Goal: Task Accomplishment & Management: Use online tool/utility

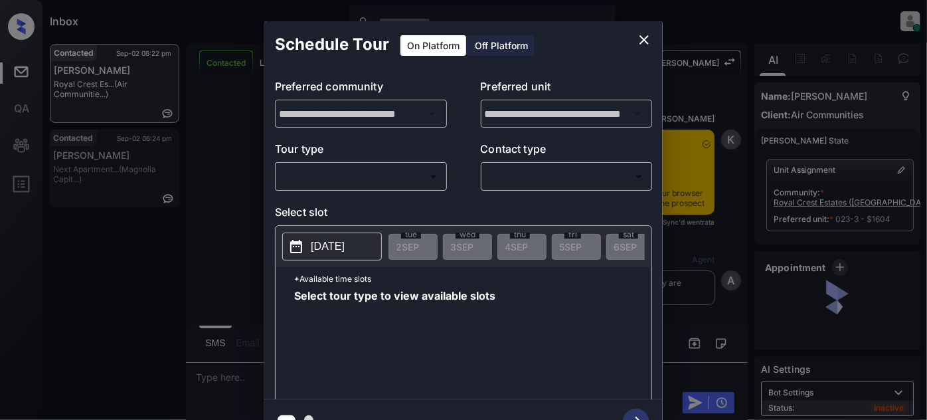
scroll to position [4379, 0]
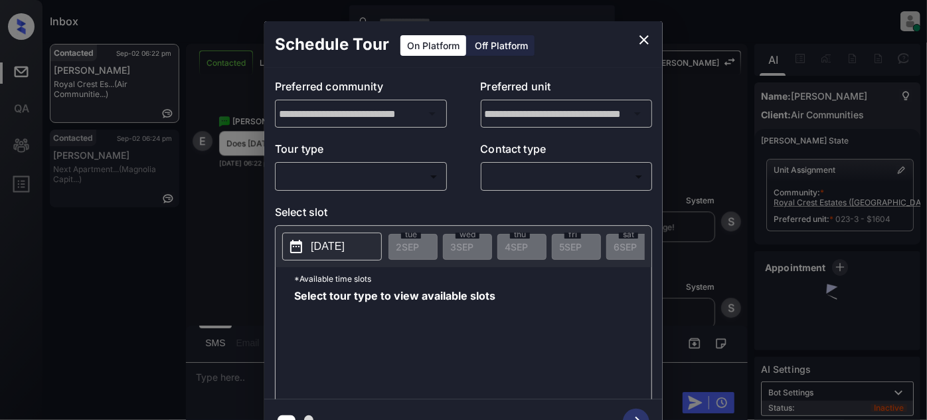
click at [402, 175] on body "Inbox Juan Carlos Manantan Online Set yourself offline Set yourself on break Pr…" at bounding box center [463, 210] width 927 height 420
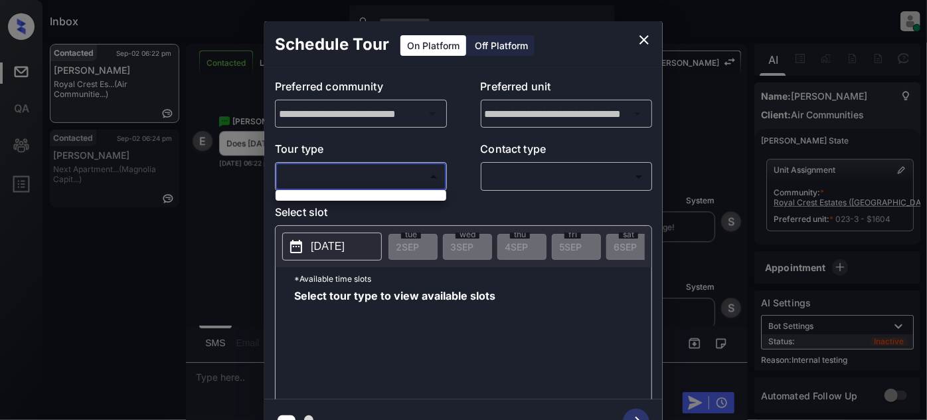
click at [644, 41] on div at bounding box center [463, 210] width 927 height 420
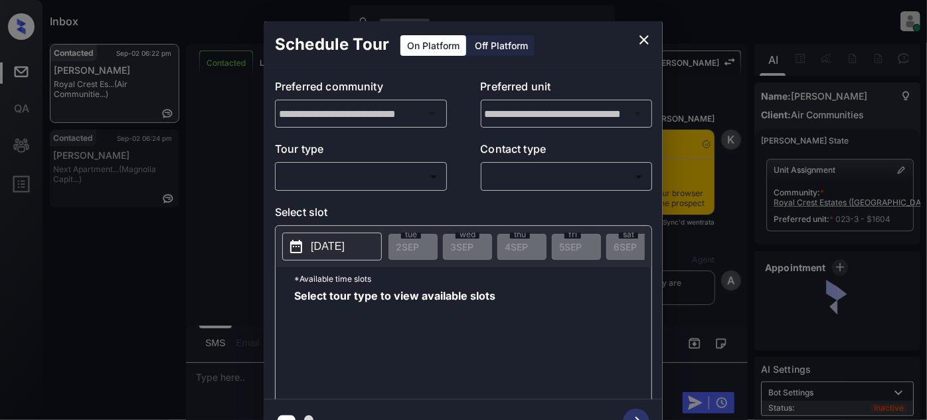
scroll to position [4379, 0]
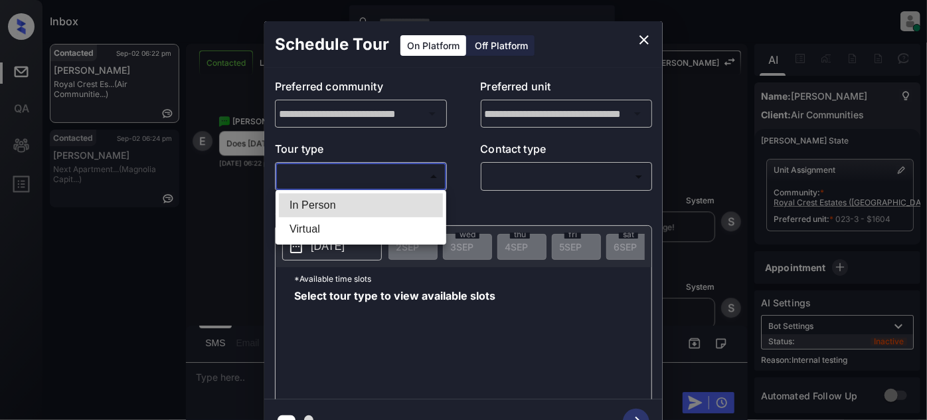
click at [398, 167] on body "Inbox Juan Carlos Manantan Online Set yourself offline Set yourself on break Pr…" at bounding box center [463, 210] width 927 height 420
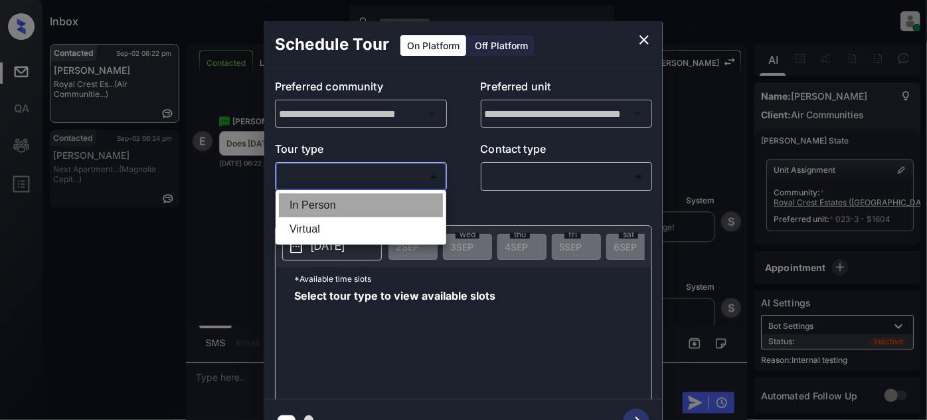
click at [287, 203] on li "In Person" at bounding box center [361, 205] width 164 height 24
type input "********"
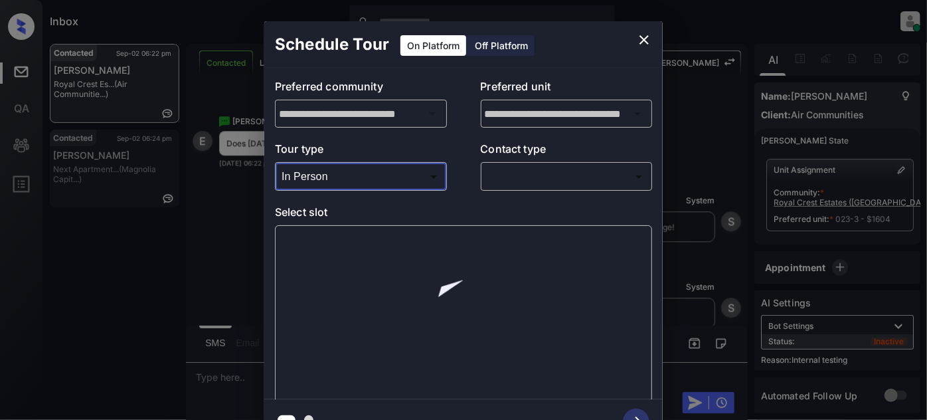
click at [551, 167] on body "Inbox Juan Carlos Manantan Online Set yourself offline Set yourself on break Pr…" at bounding box center [463, 210] width 927 height 420
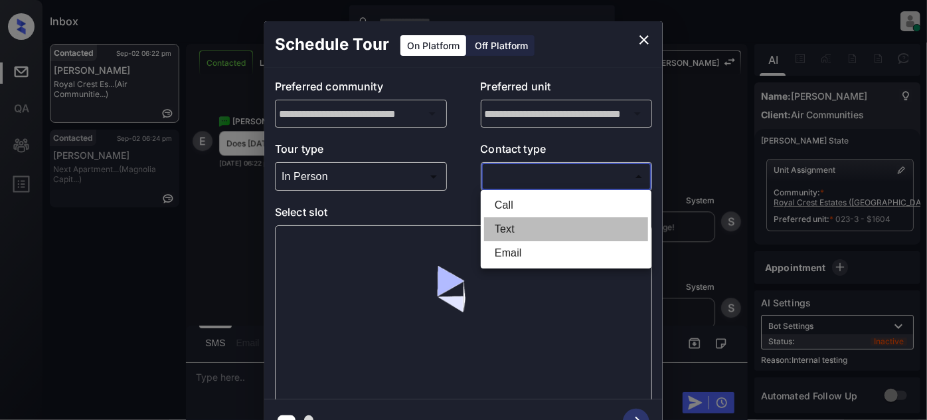
click at [504, 226] on li "Text" at bounding box center [566, 229] width 164 height 24
type input "****"
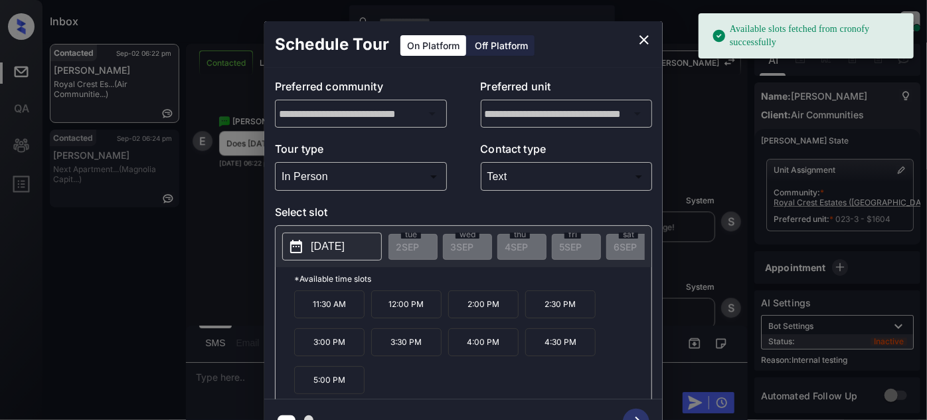
click at [345, 256] on button "2025-09-09" at bounding box center [332, 246] width 100 height 28
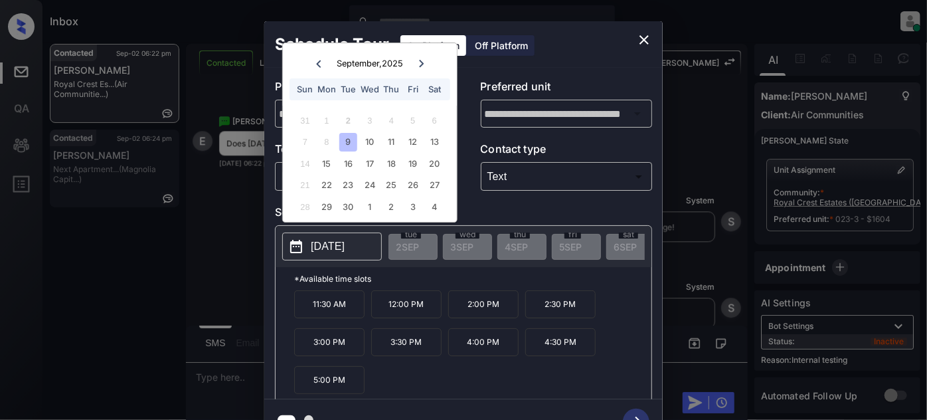
click at [646, 44] on icon "close" at bounding box center [644, 40] width 16 height 16
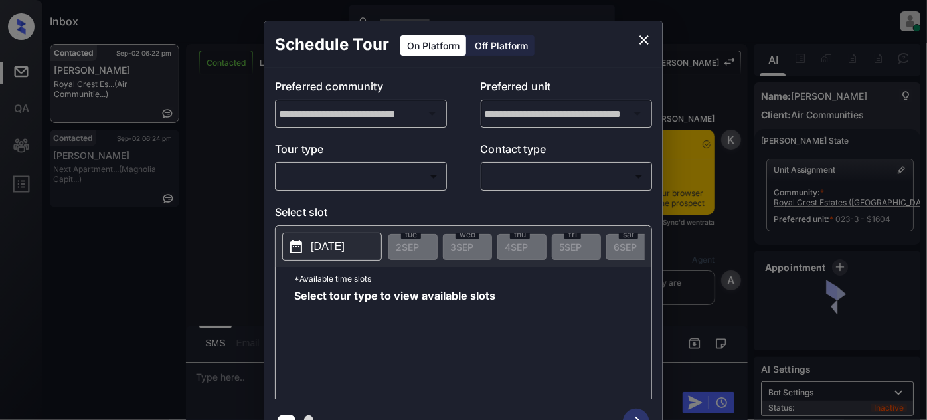
scroll to position [4379, 0]
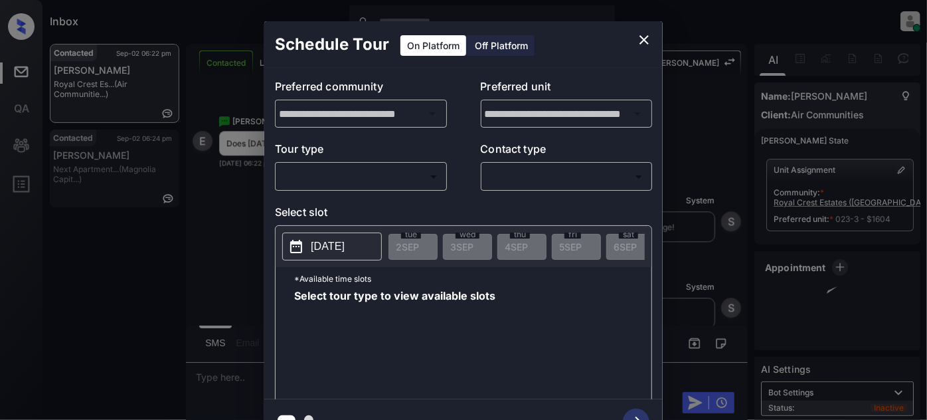
click at [404, 189] on div "​ ​" at bounding box center [361, 176] width 172 height 29
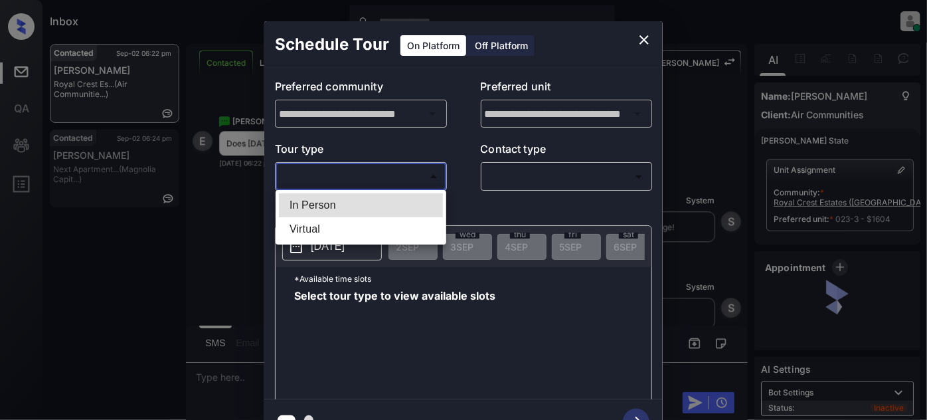
click at [395, 181] on body "Inbox Juan Carlos Manantan Online Set yourself offline Set yourself on break Pr…" at bounding box center [463, 210] width 927 height 420
click at [397, 205] on li "In Person" at bounding box center [361, 205] width 164 height 24
type input "********"
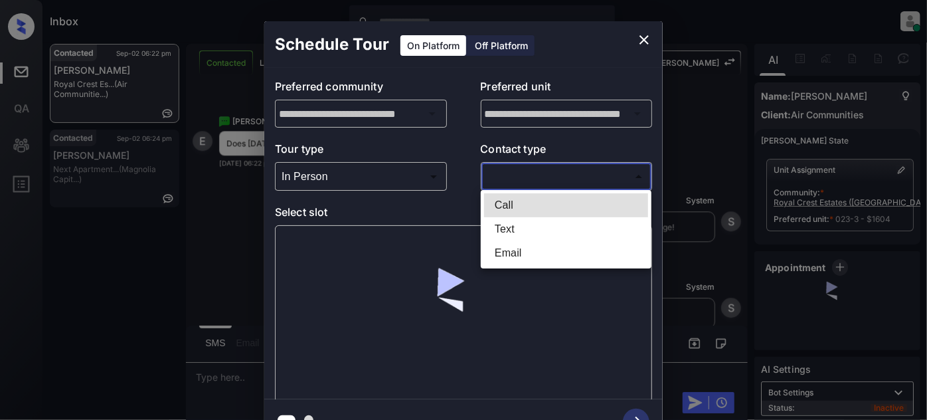
click at [563, 175] on body "Inbox Juan Carlos Manantan Online Set yourself offline Set yourself on break Pr…" at bounding box center [463, 210] width 927 height 420
click at [526, 238] on li "Text" at bounding box center [566, 229] width 164 height 24
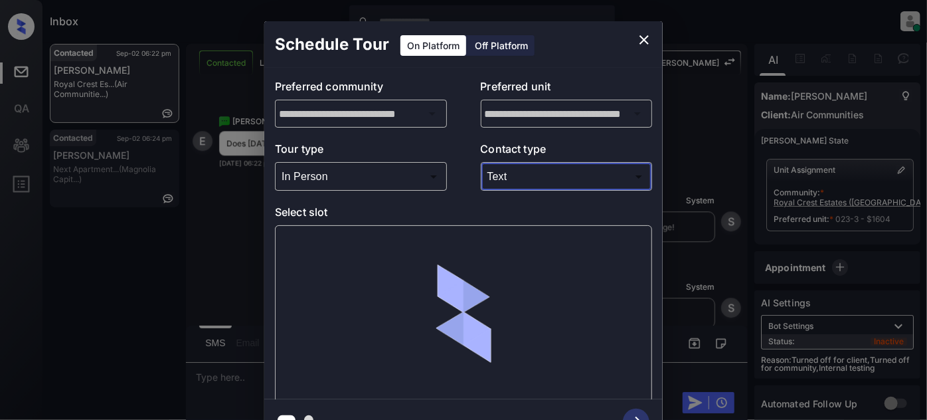
type input "****"
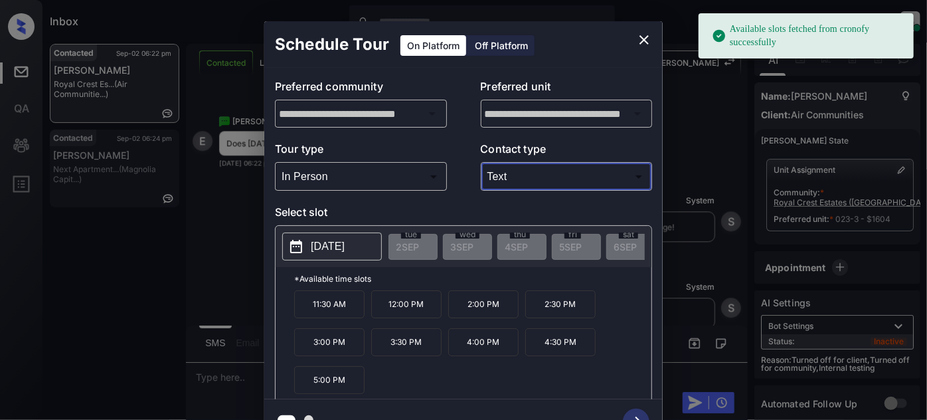
drag, startPoint x: 480, startPoint y: 244, endPoint x: 420, endPoint y: 246, distance: 60.5
click at [345, 252] on p "2025-09-09" at bounding box center [328, 246] width 34 height 16
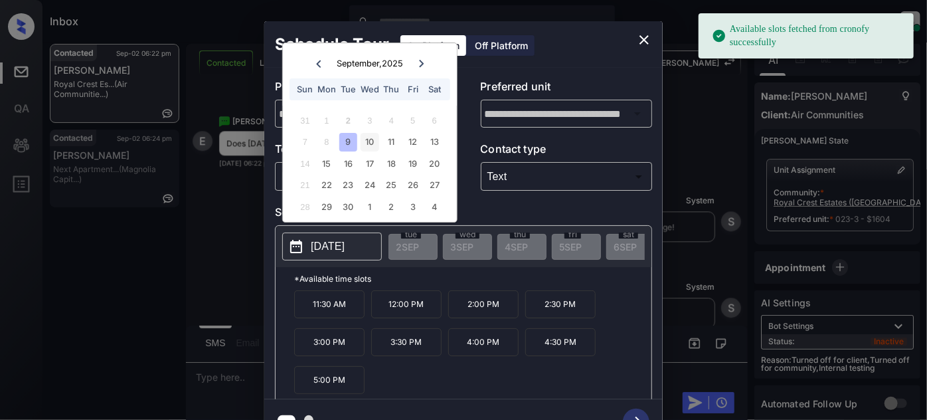
click at [363, 144] on div "10" at bounding box center [370, 142] width 18 height 18
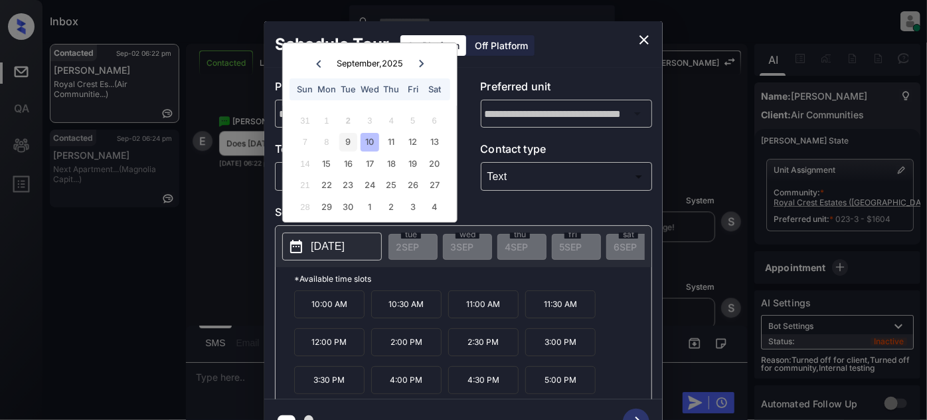
click at [339, 139] on div "9" at bounding box center [348, 142] width 18 height 18
click at [645, 36] on icon "close" at bounding box center [644, 40] width 16 height 16
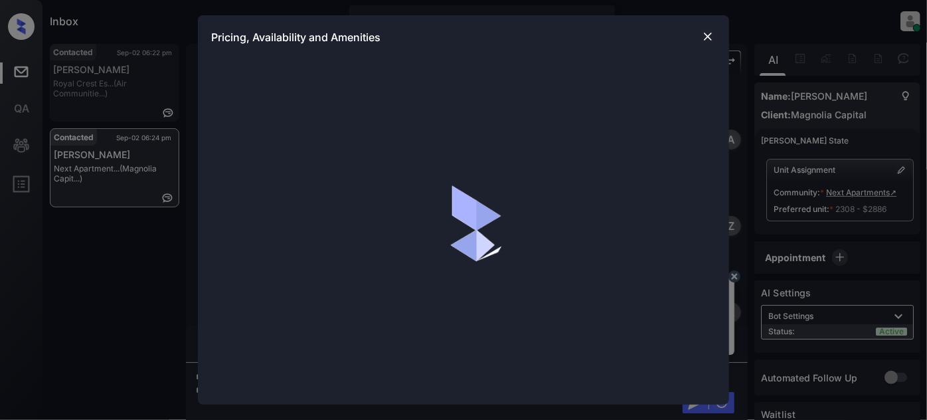
scroll to position [1810, 0]
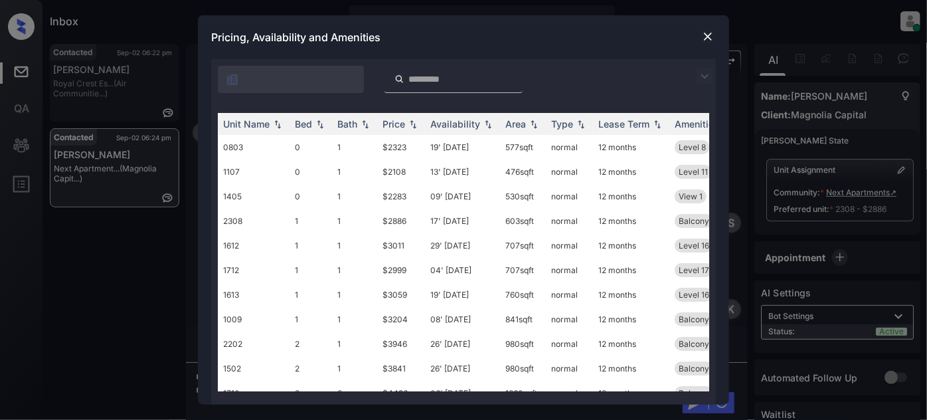
click at [703, 33] on img at bounding box center [707, 36] width 13 height 13
